Goal: Information Seeking & Learning: Learn about a topic

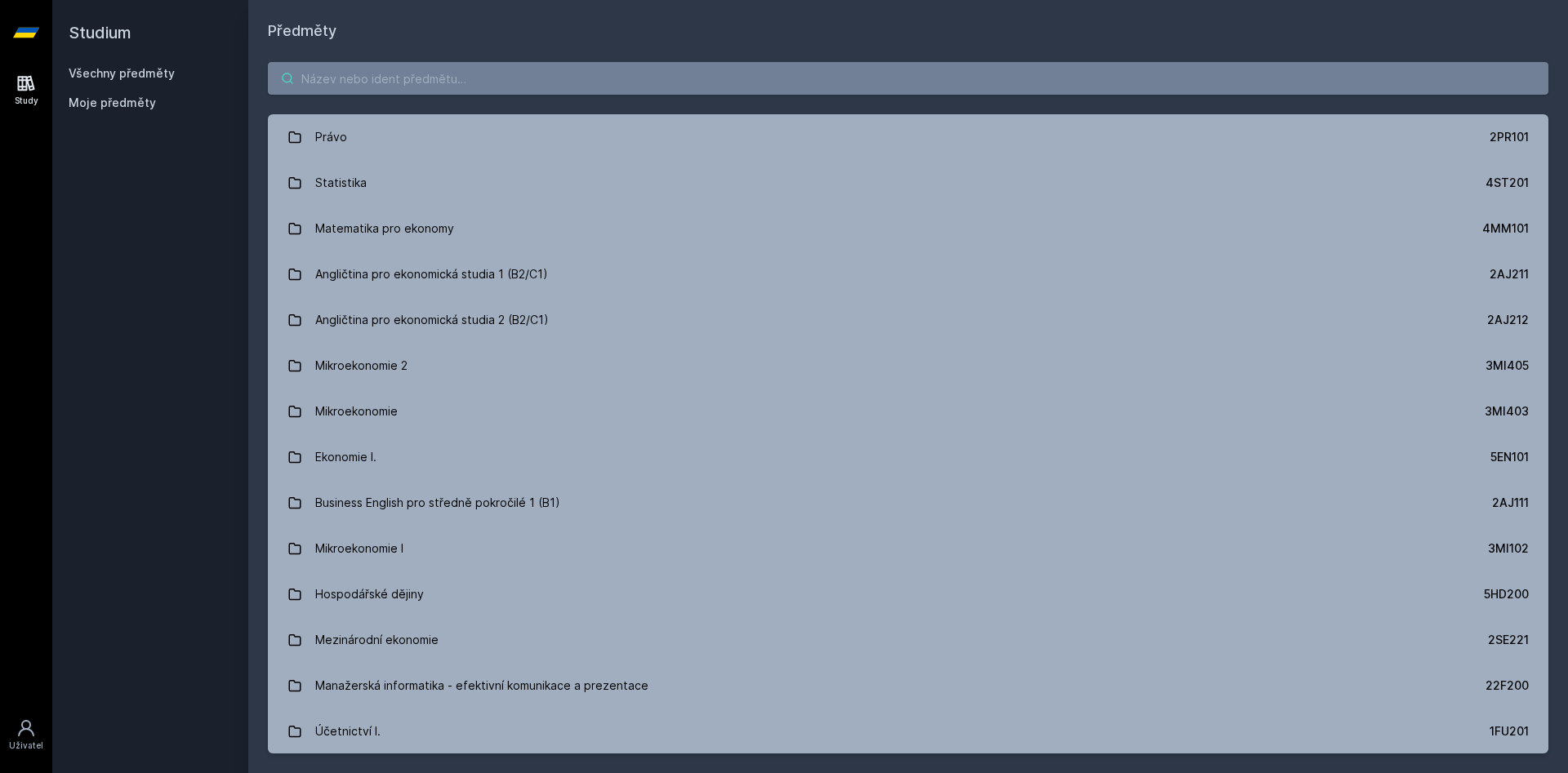
click at [411, 85] on input "search" at bounding box center [908, 78] width 1280 height 33
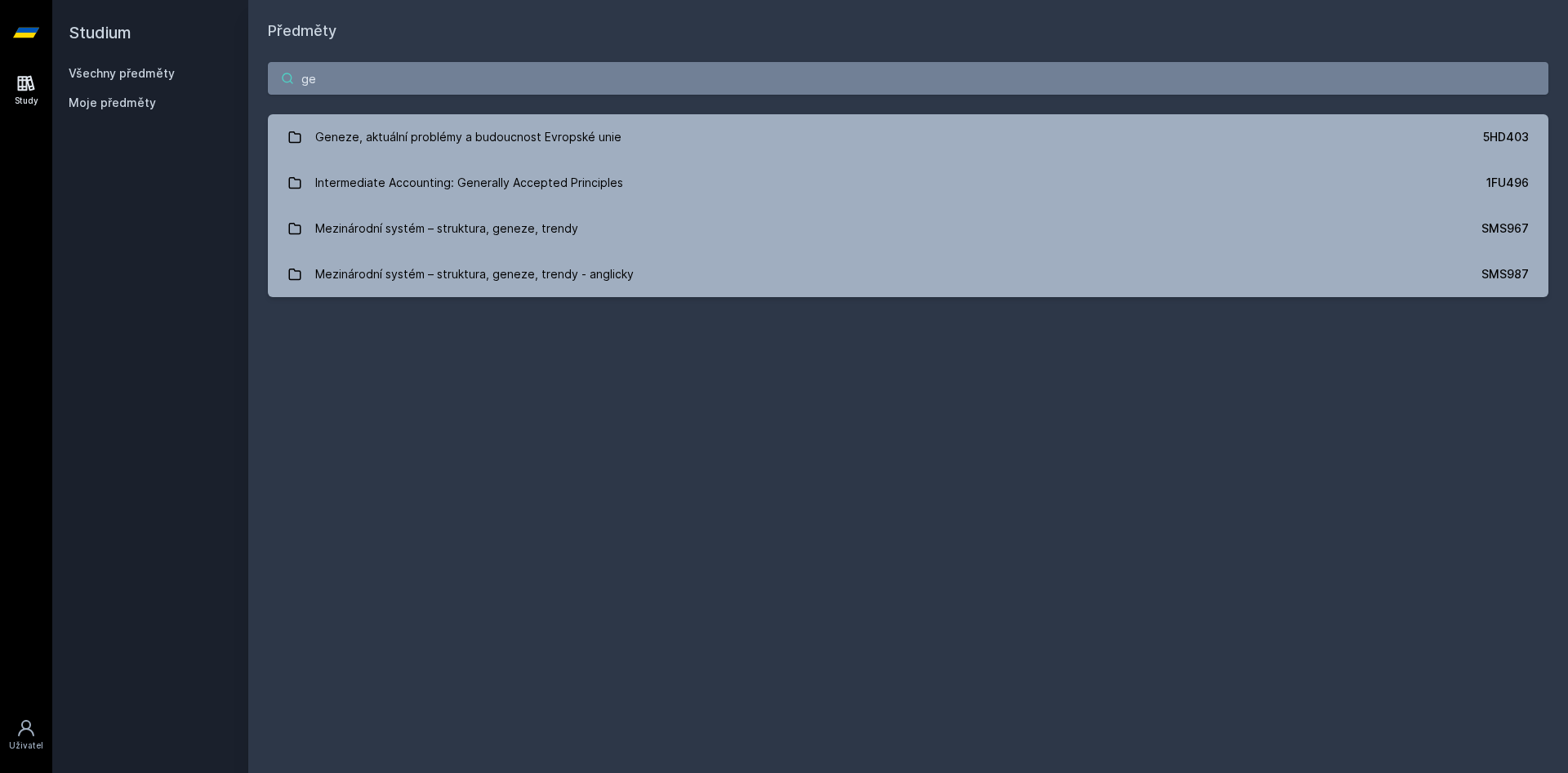
type input "g"
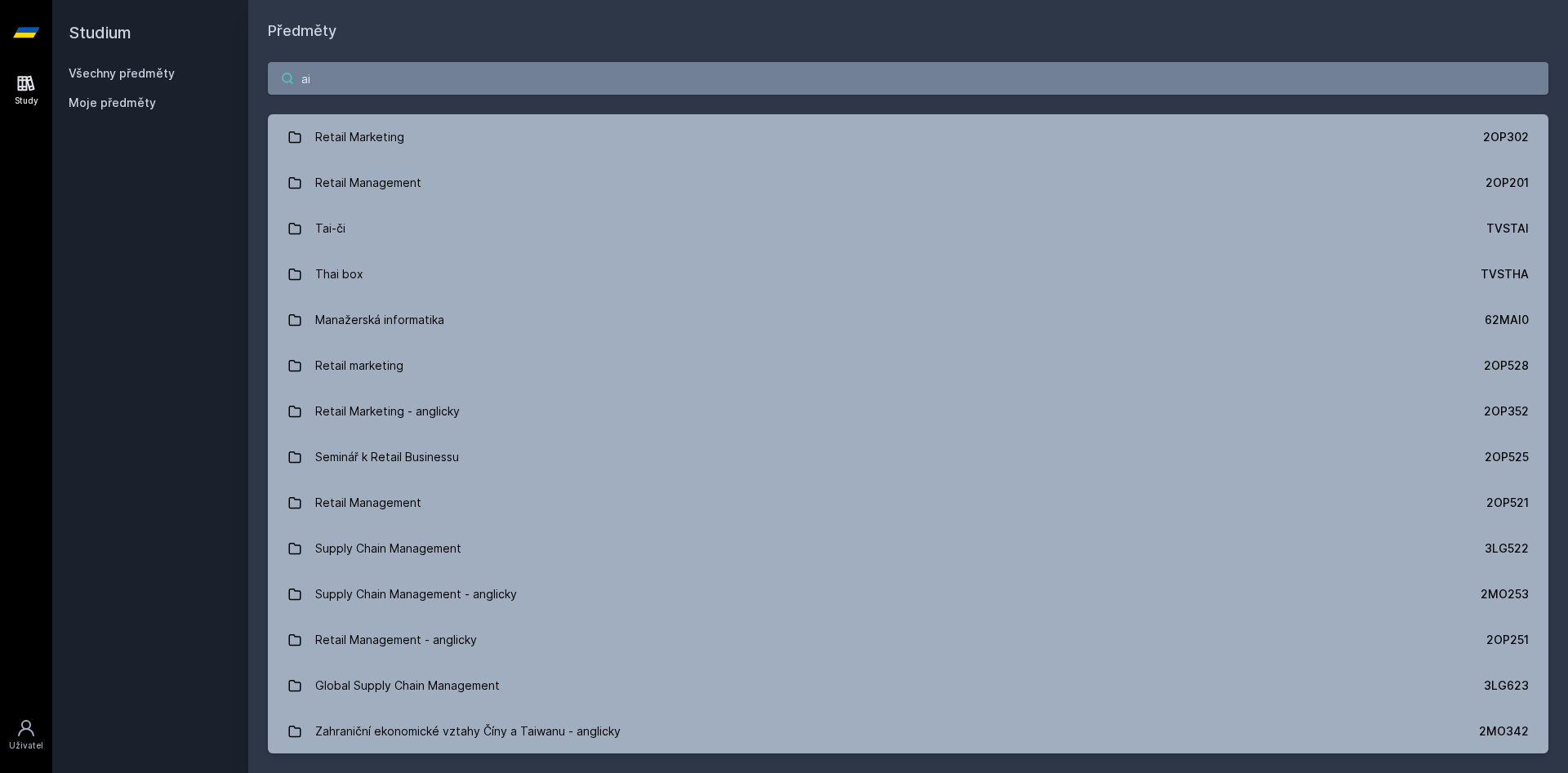
type input "a"
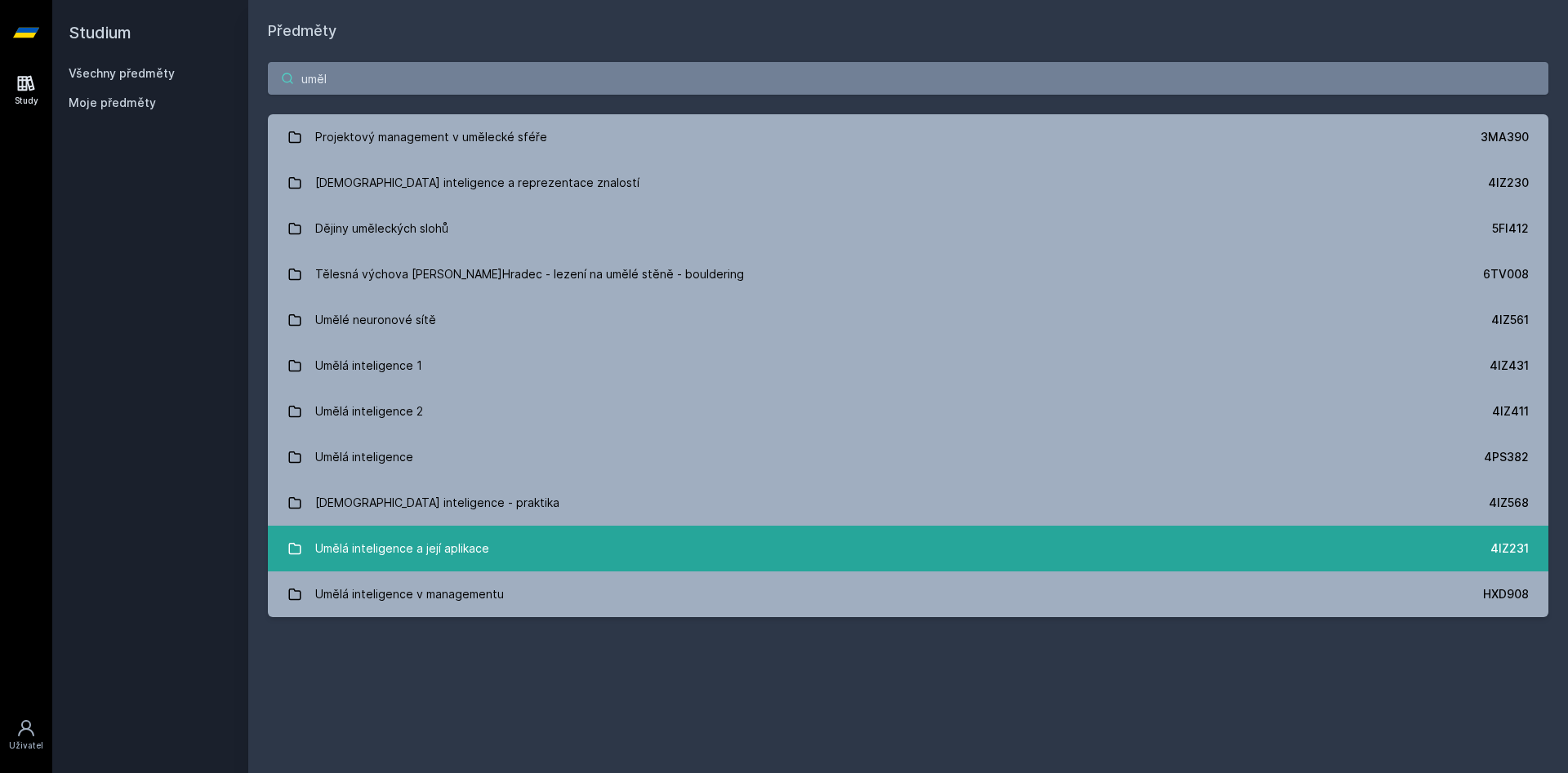
type input "uměl"
click at [467, 542] on div "Umělá inteligence a její aplikace" at bounding box center [402, 548] width 174 height 33
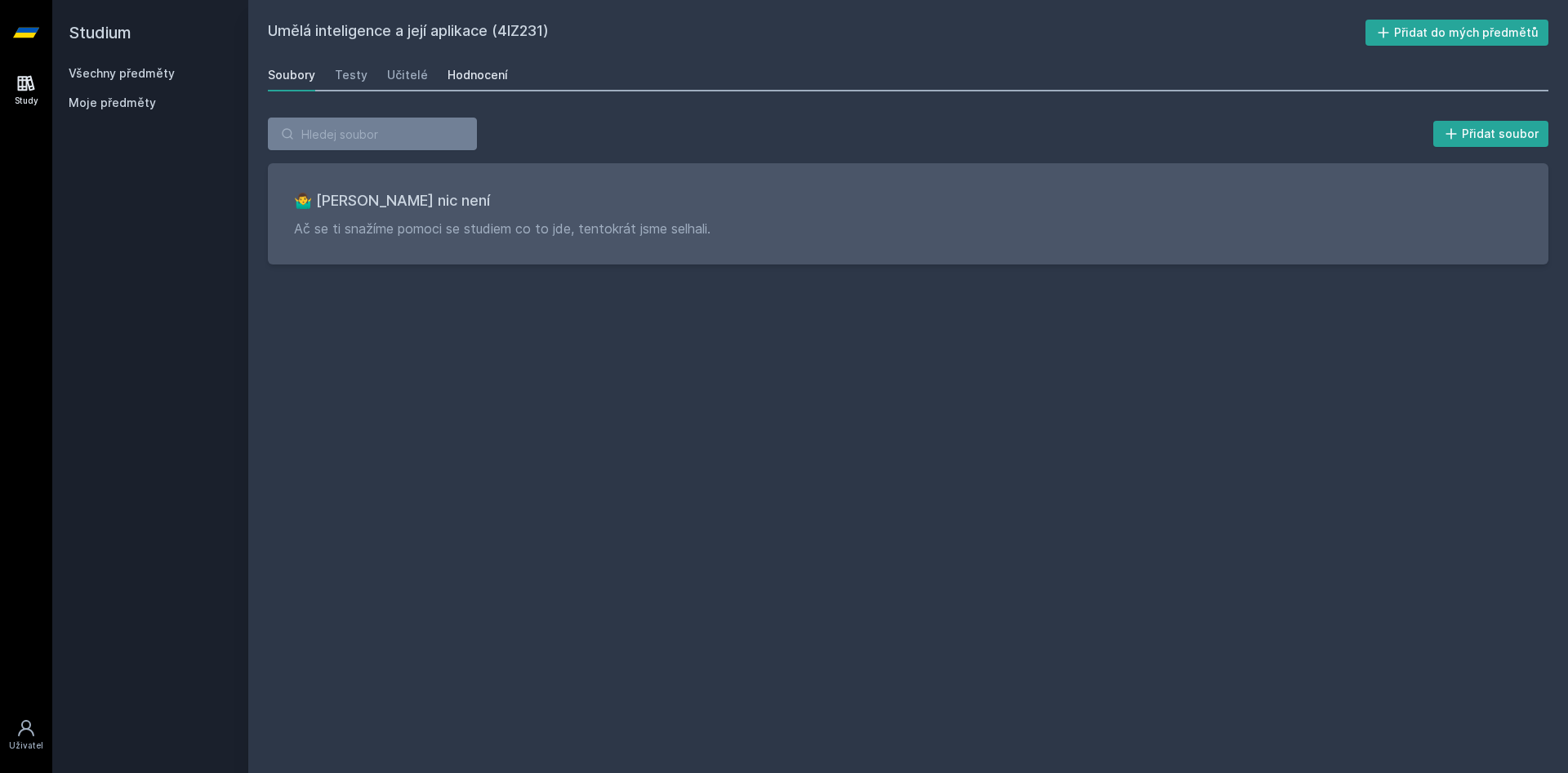
click at [471, 78] on div "Hodnocení" at bounding box center [478, 74] width 60 height 16
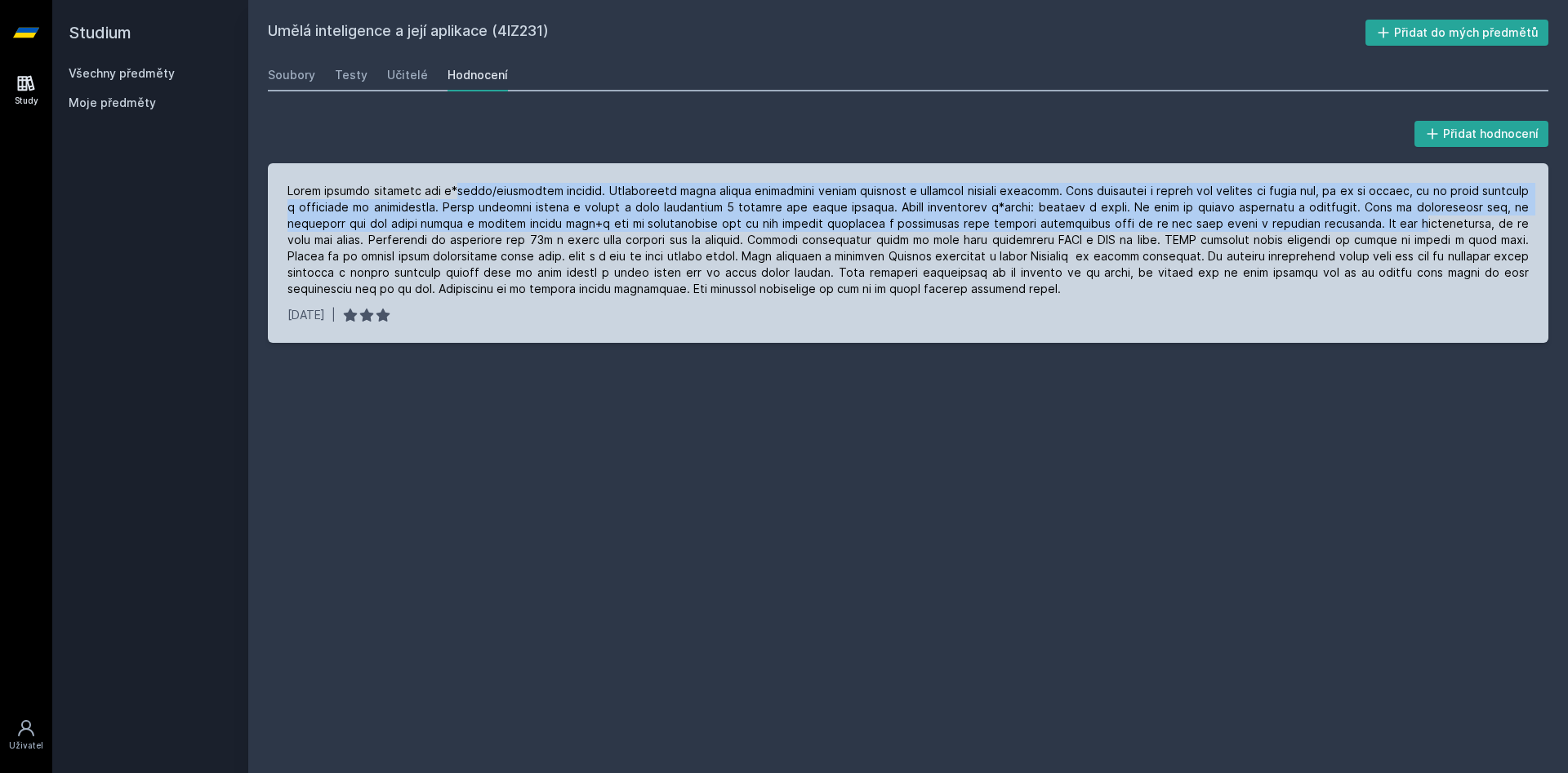
drag, startPoint x: 457, startPoint y: 194, endPoint x: 1339, endPoint y: 228, distance: 882.7
click at [1339, 223] on div at bounding box center [908, 240] width 1241 height 114
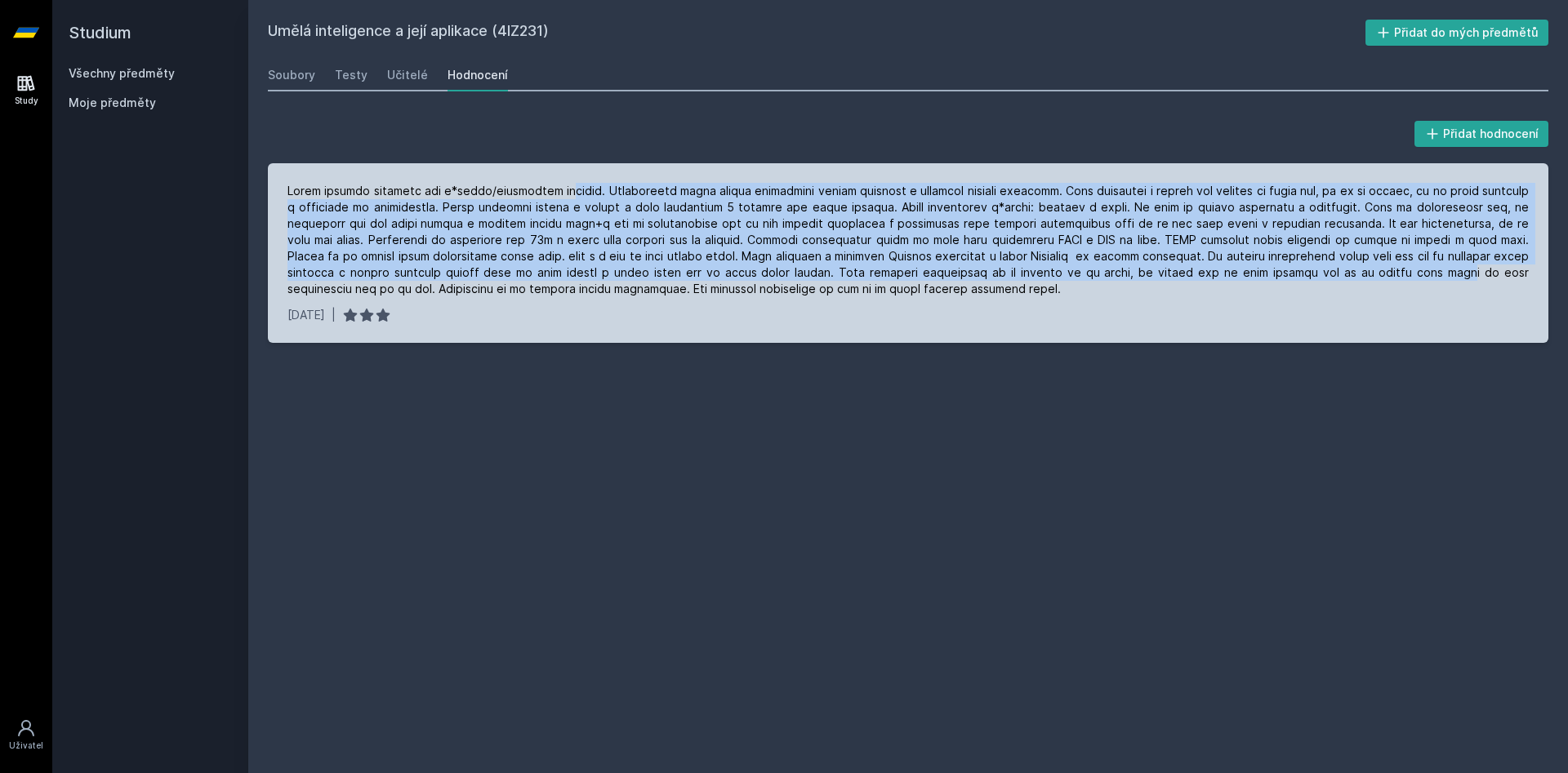
drag, startPoint x: 1331, startPoint y: 276, endPoint x: 562, endPoint y: 194, distance: 773.4
click at [562, 194] on div at bounding box center [908, 240] width 1241 height 114
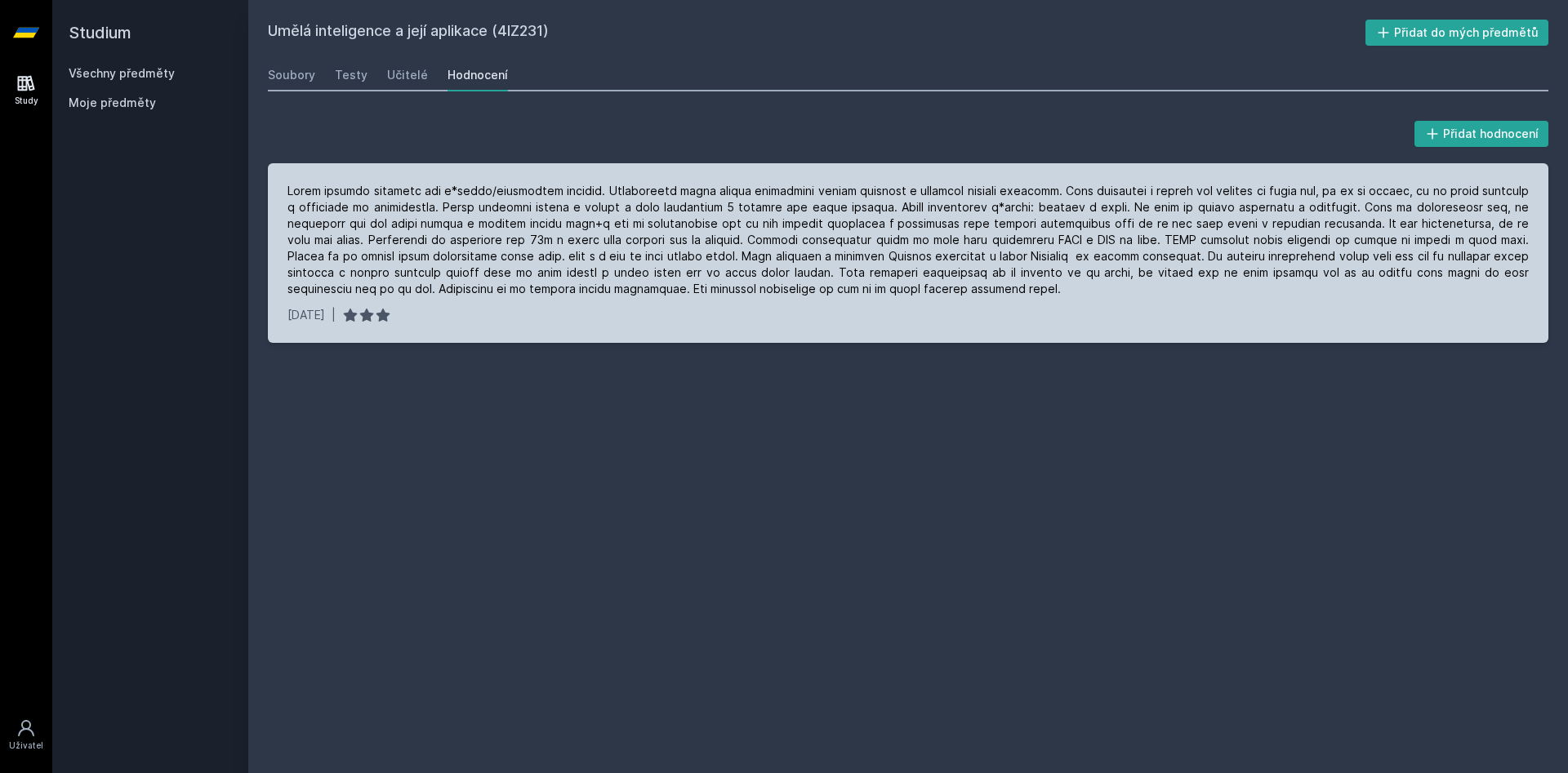
click at [562, 194] on div at bounding box center [908, 240] width 1241 height 114
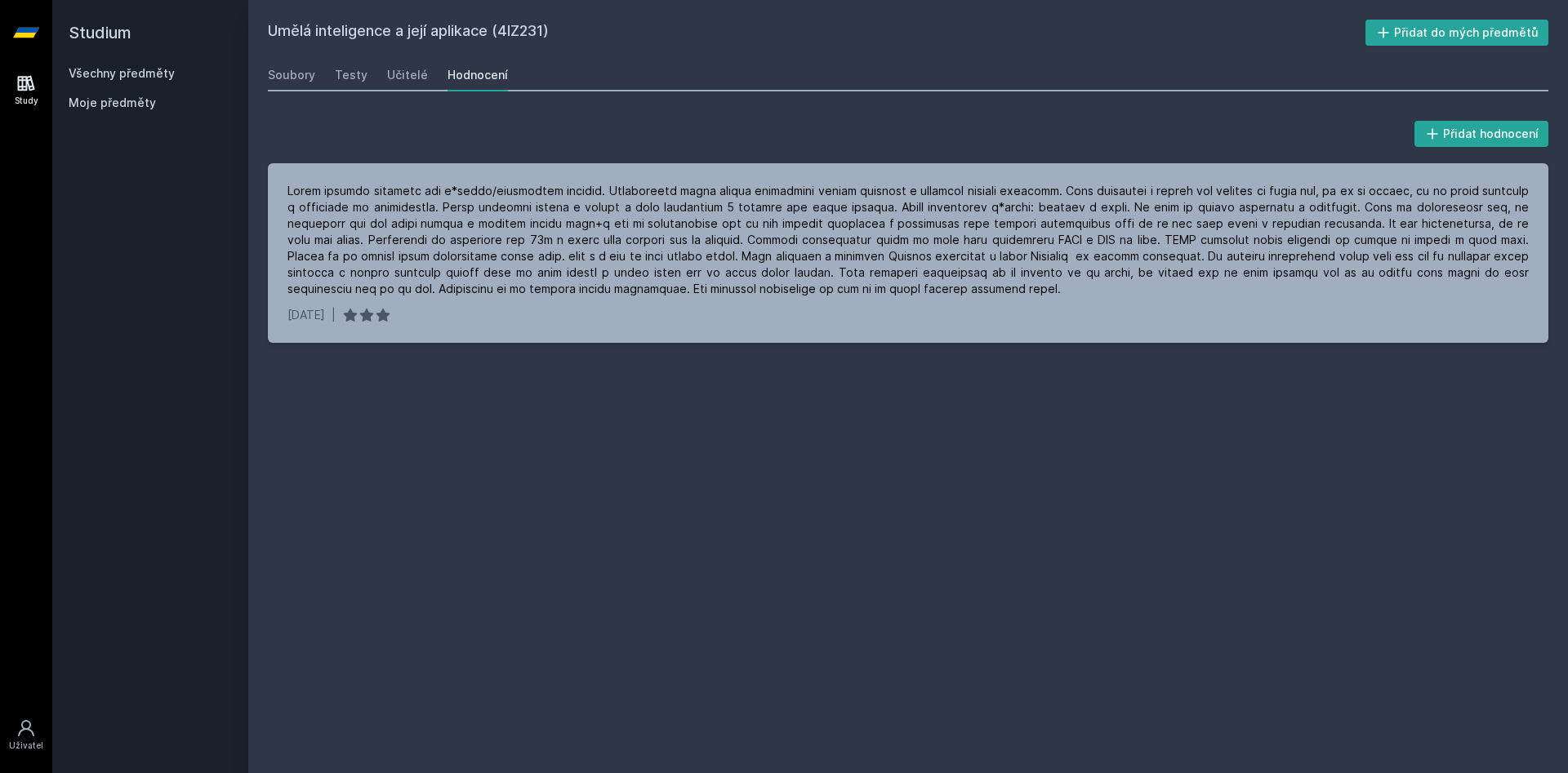
click at [1111, 131] on div "Přidat hodnocení" at bounding box center [908, 133] width 1280 height 33
click at [129, 82] on div "Všechny předměty Moje předměty" at bounding box center [150, 92] width 163 height 52
click at [128, 77] on link "Všechny předměty" at bounding box center [121, 73] width 106 height 14
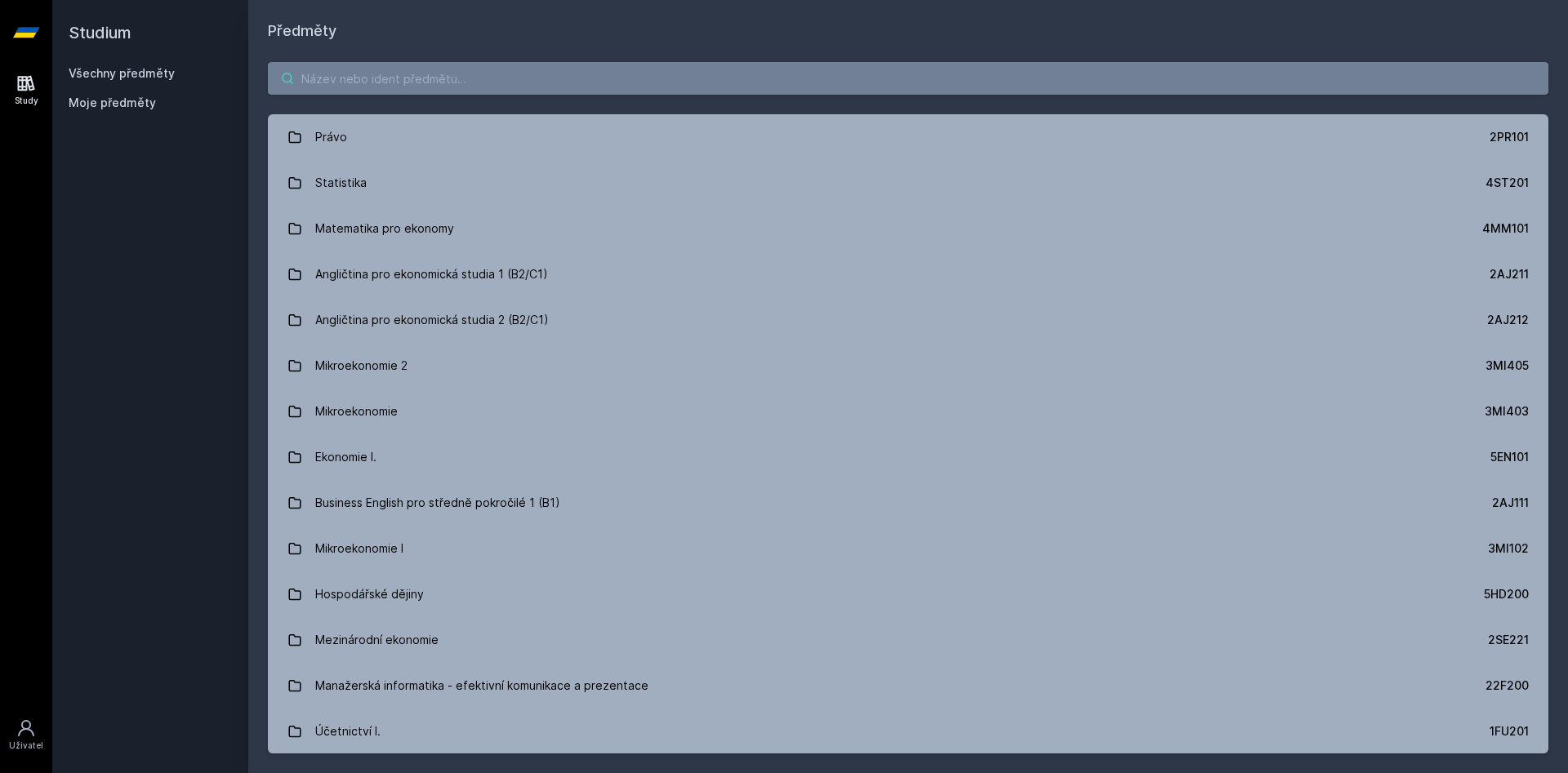
click at [444, 86] on input "search" at bounding box center [908, 78] width 1280 height 33
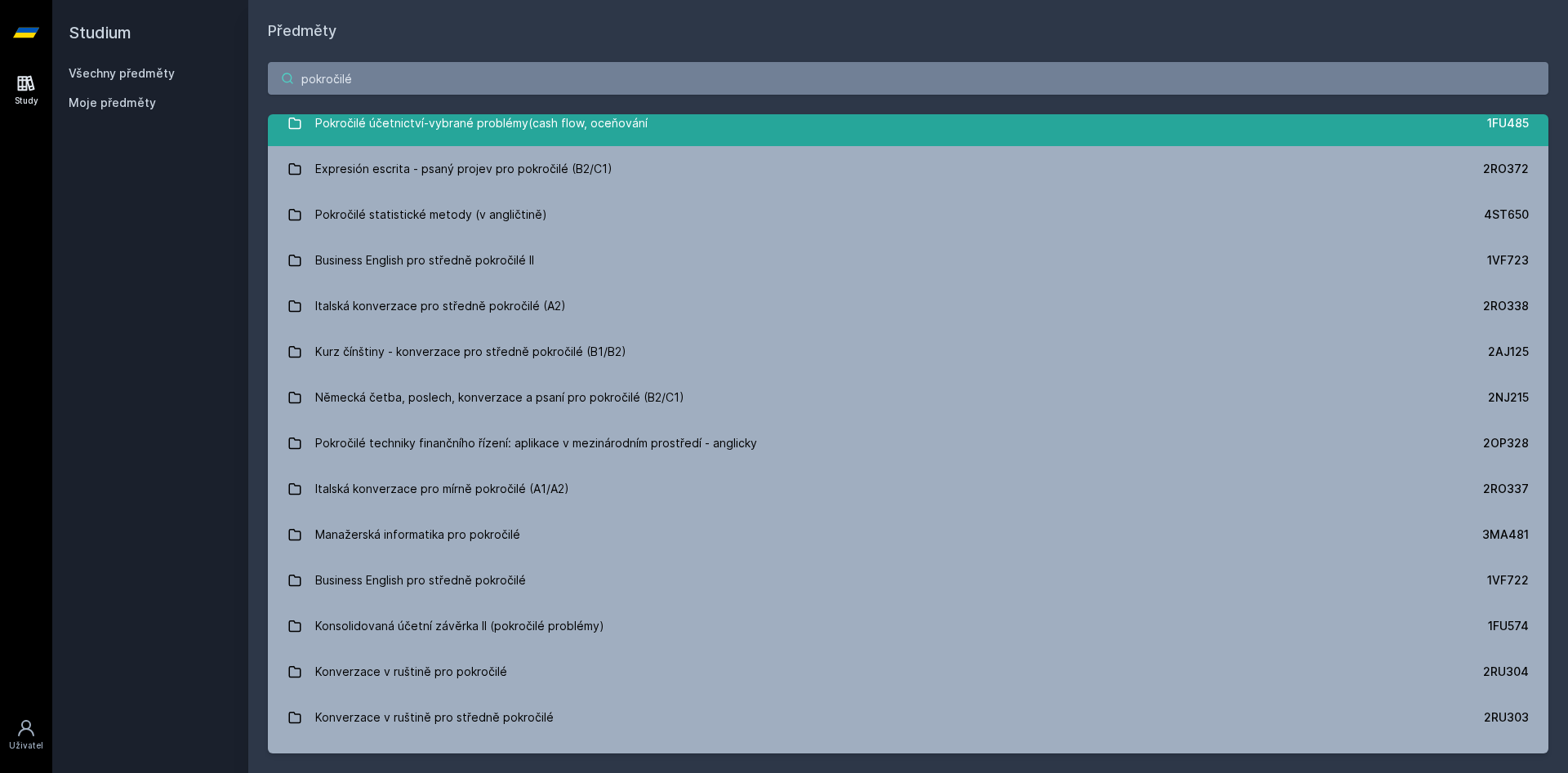
scroll to position [595, 0]
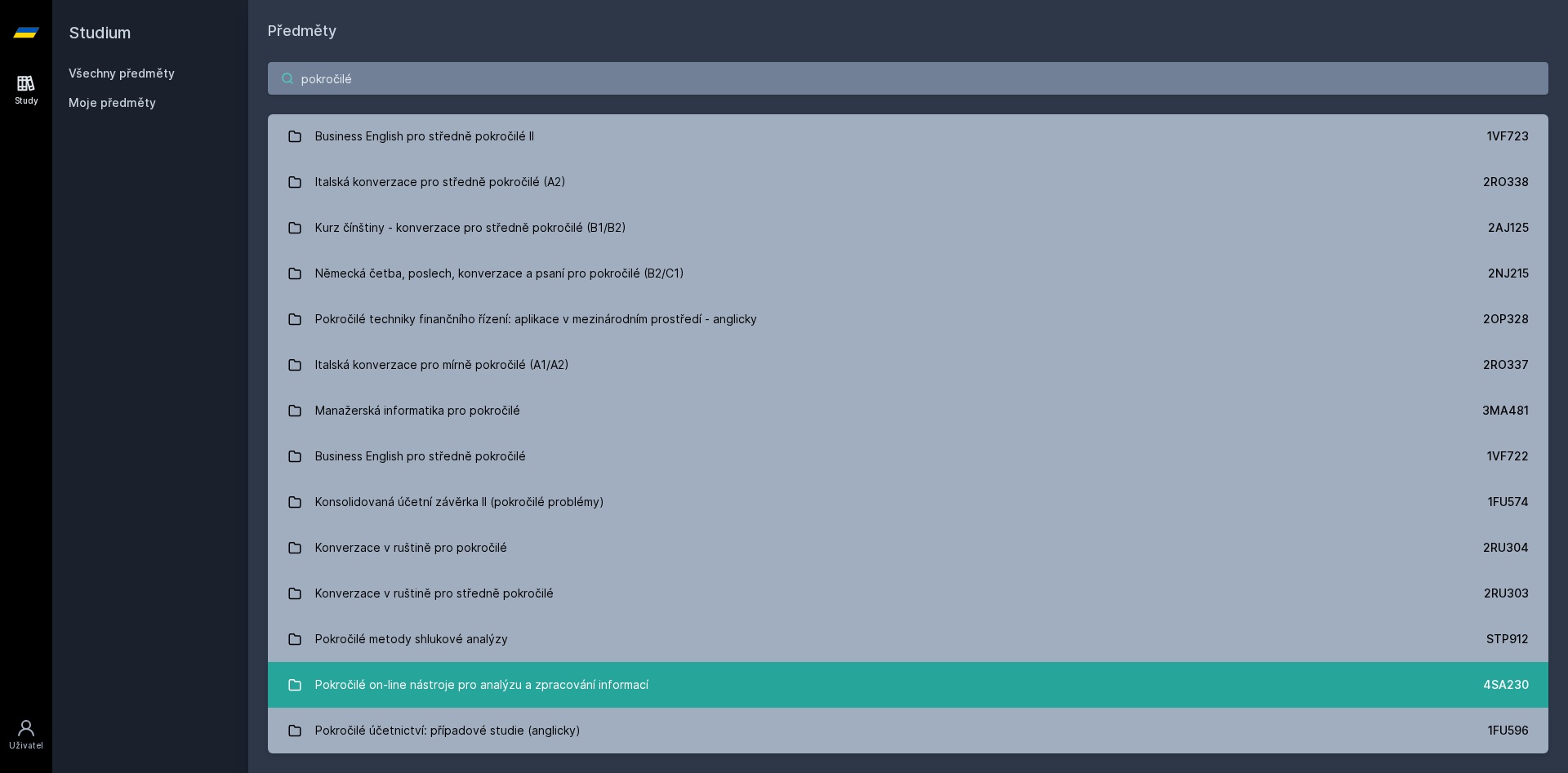
type input "pokročilé"
click at [515, 684] on div "Pokročilé on-line nástroje pro analýzu a zpracování informací" at bounding box center [482, 685] width 334 height 33
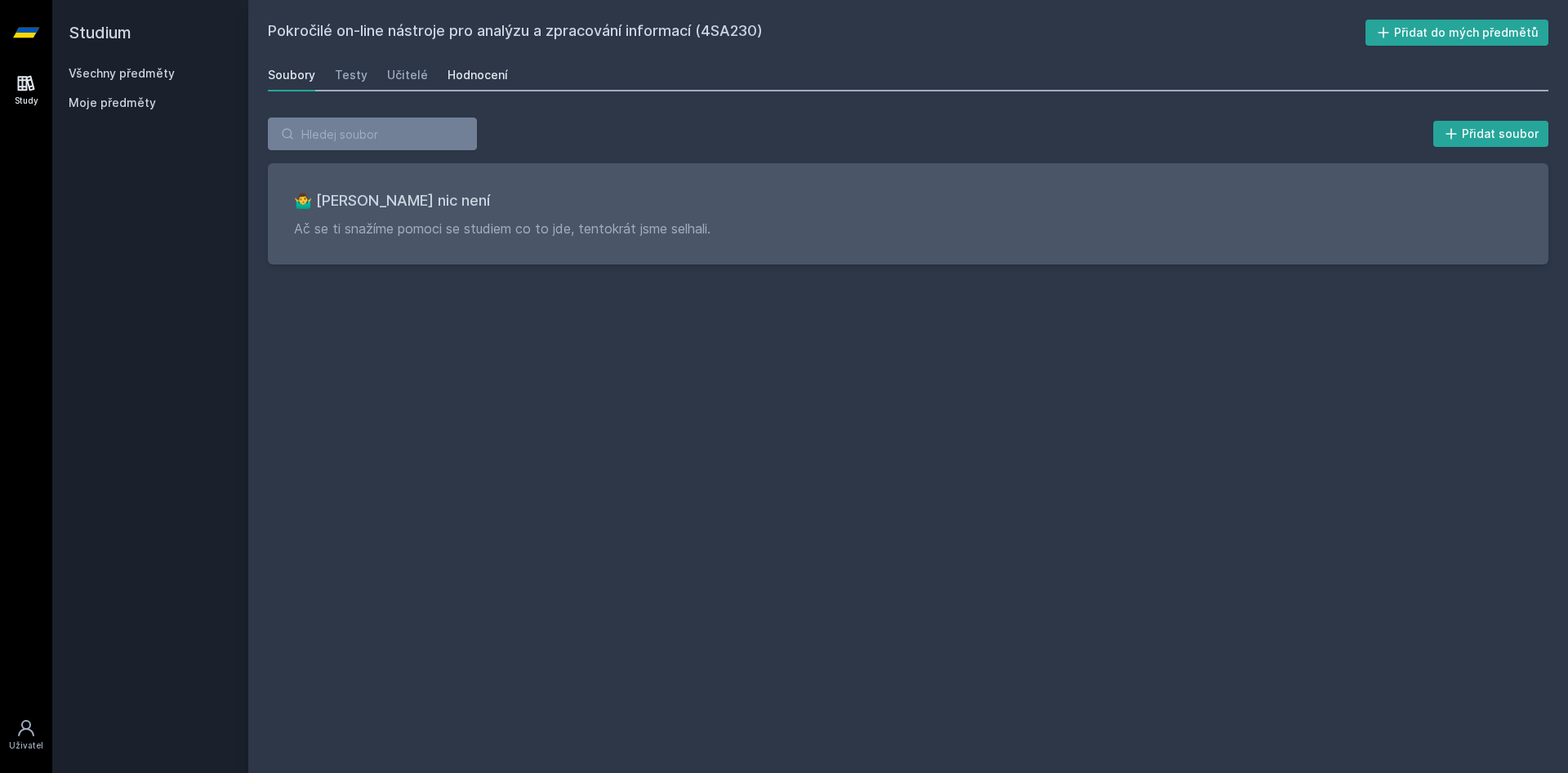
click at [452, 76] on div "Hodnocení" at bounding box center [478, 74] width 60 height 16
click at [411, 78] on div "Učitelé" at bounding box center [408, 74] width 41 height 16
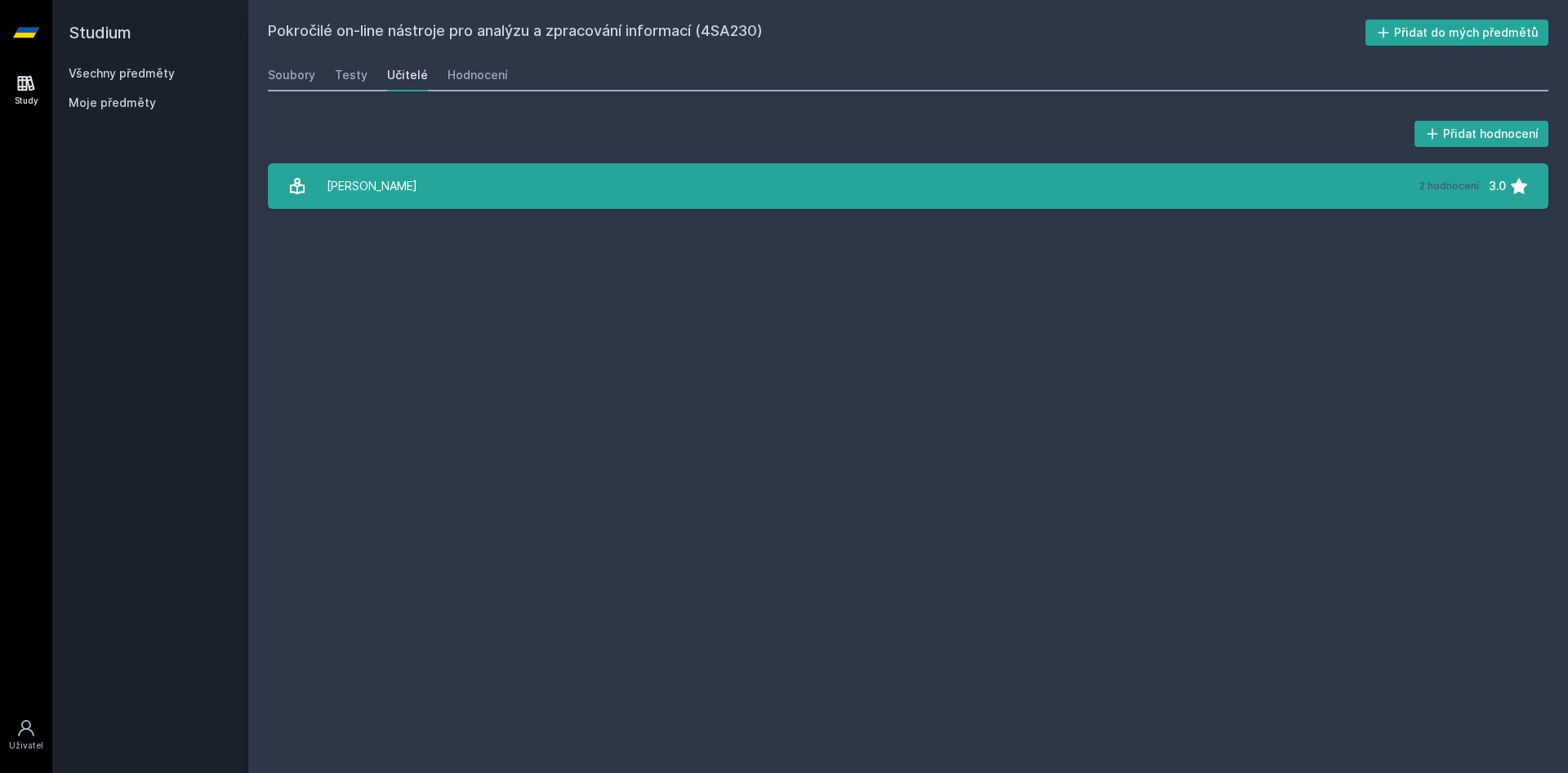
click at [411, 181] on div "[PERSON_NAME]" at bounding box center [372, 186] width 91 height 33
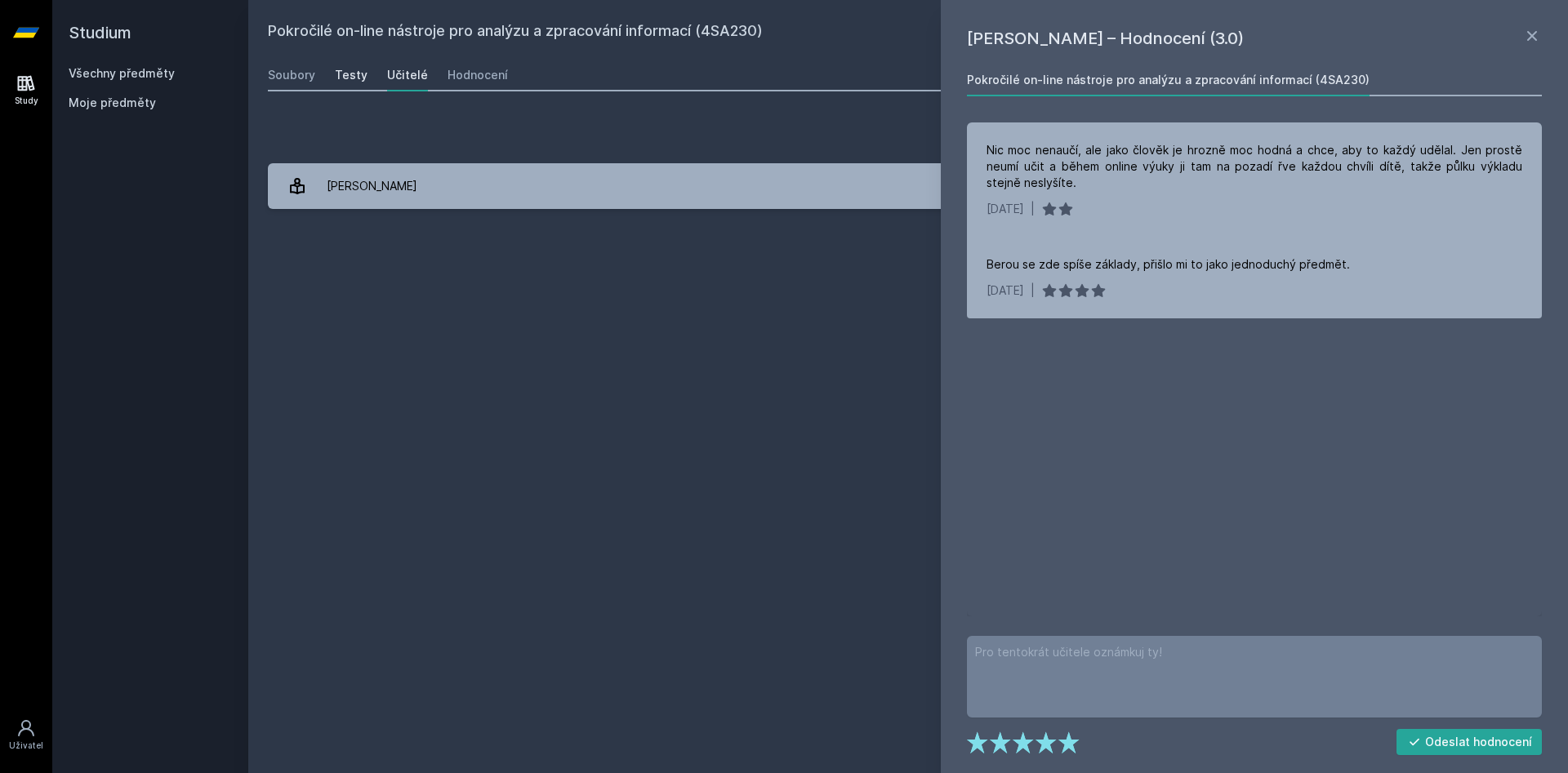
click at [353, 73] on div "Testy" at bounding box center [351, 74] width 33 height 16
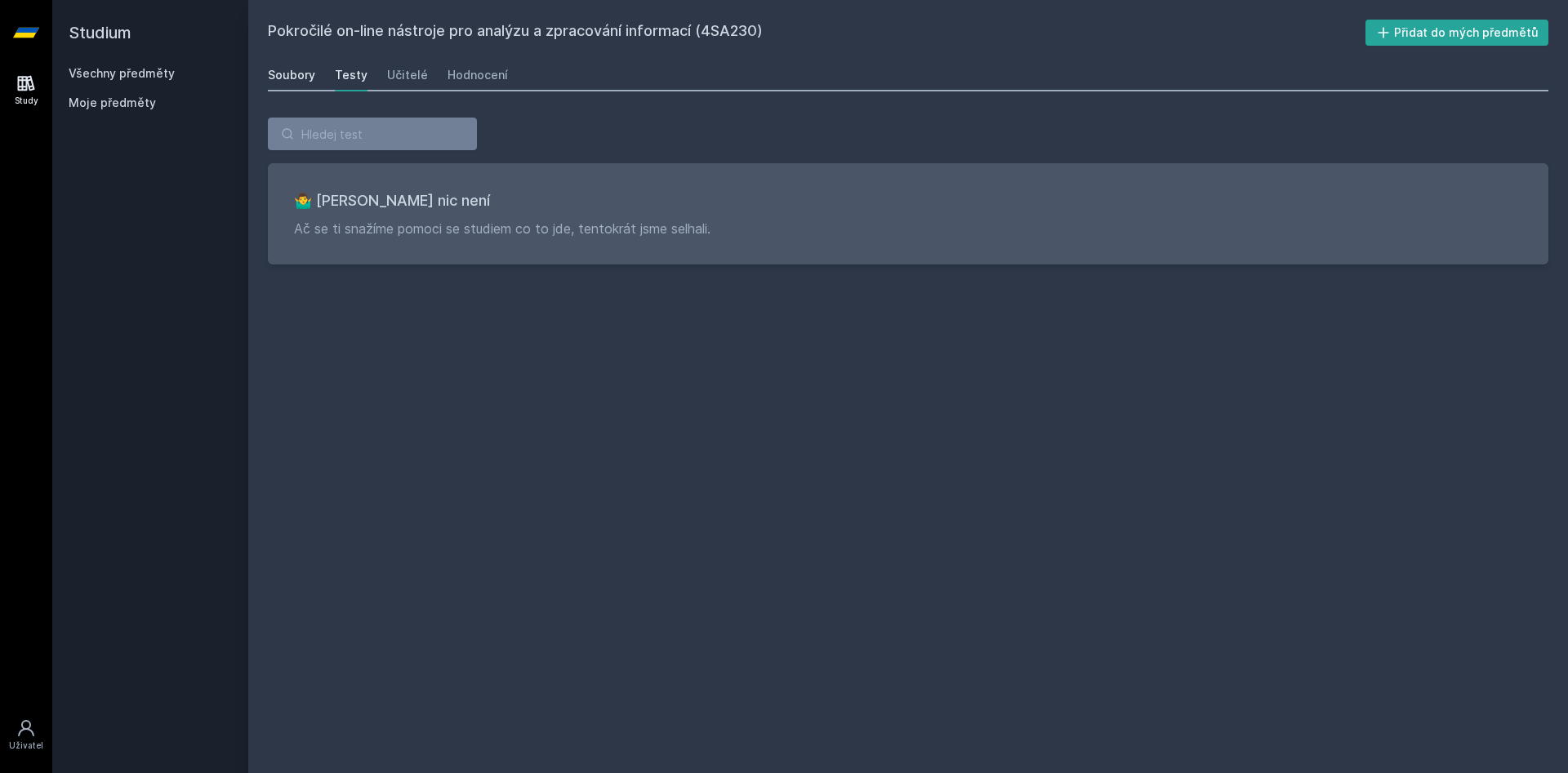
click at [302, 75] on div "Soubory" at bounding box center [291, 74] width 48 height 16
click at [130, 78] on link "Všechny předměty" at bounding box center [121, 73] width 106 height 14
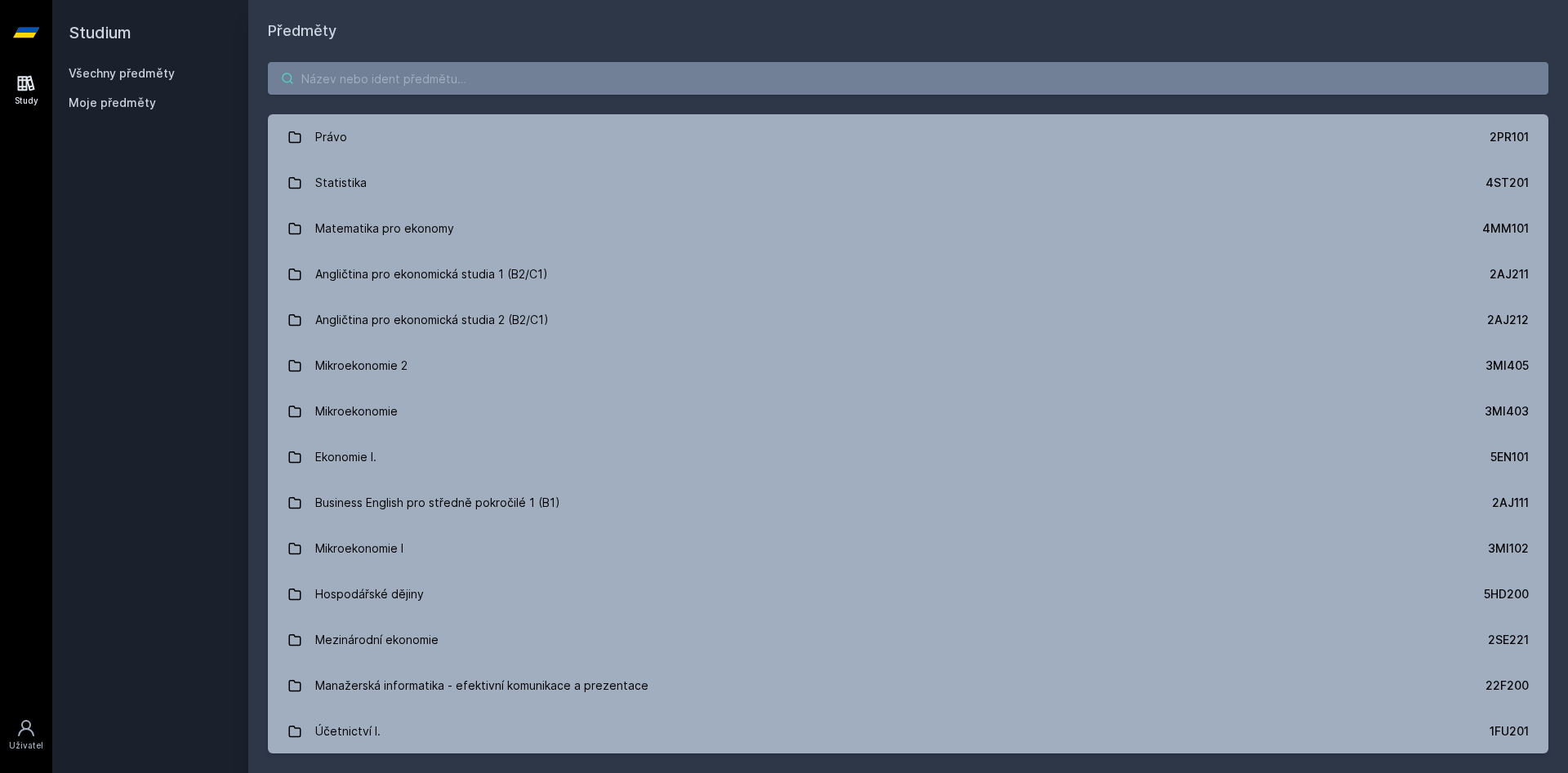
click at [422, 74] on input "search" at bounding box center [908, 78] width 1280 height 33
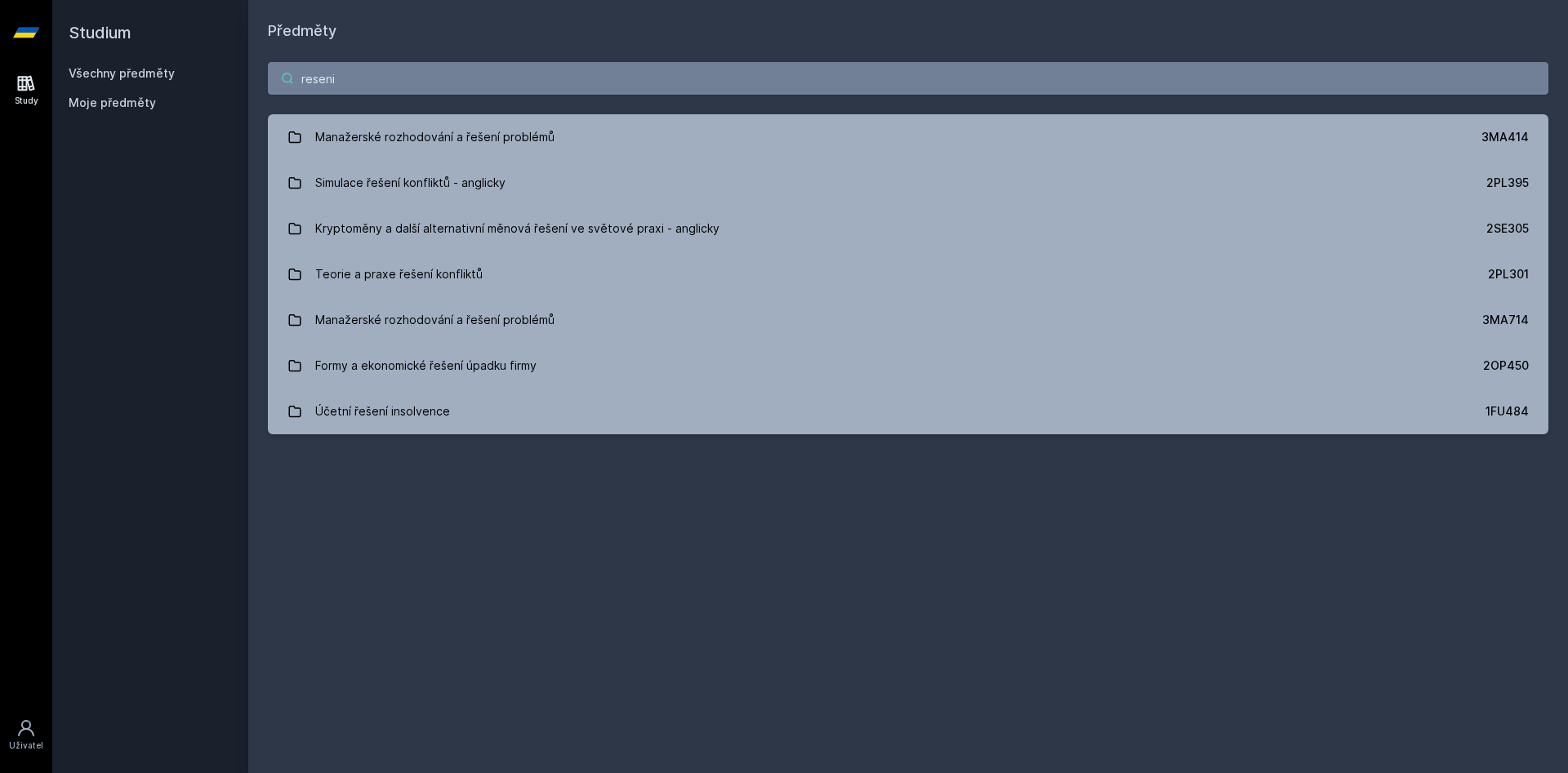
drag, startPoint x: 371, startPoint y: 80, endPoint x: 298, endPoint y: 80, distance: 73.0
click at [298, 80] on input "reseni" at bounding box center [908, 78] width 1280 height 33
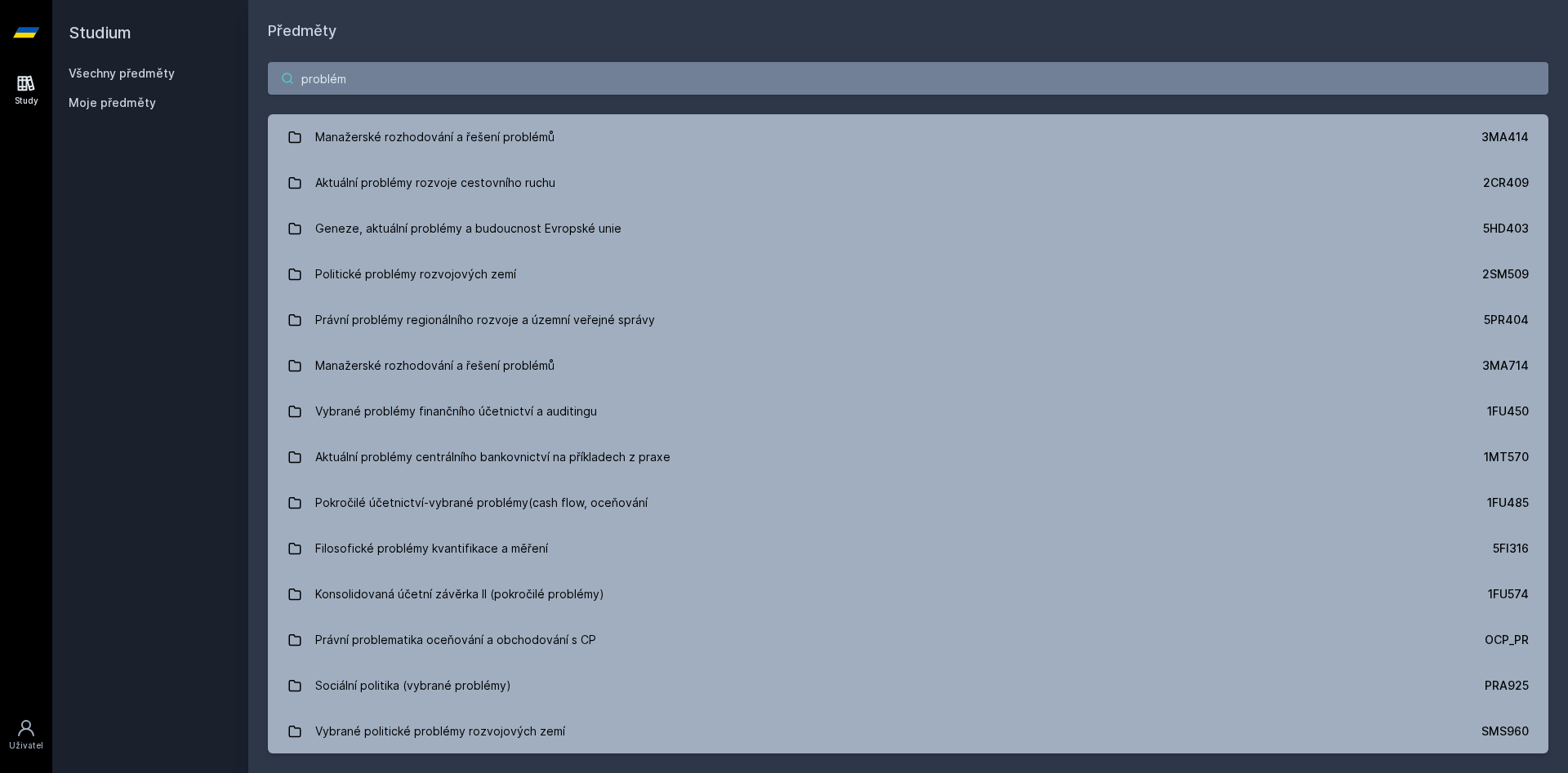
type input "problém"
